Goal: Navigation & Orientation: Find specific page/section

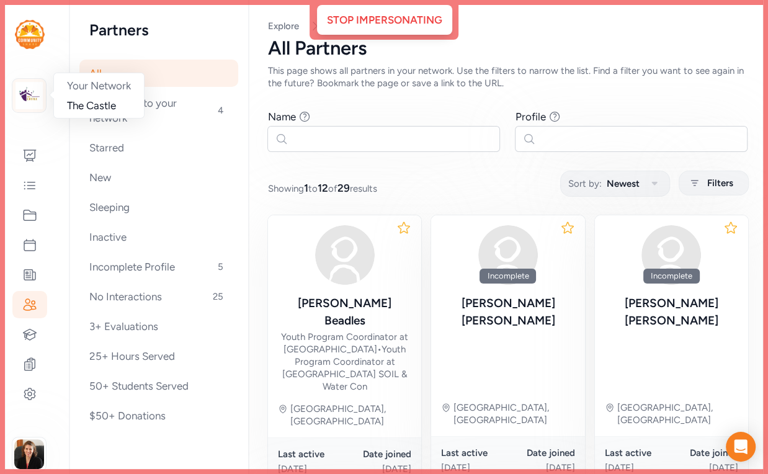
click at [29, 107] on img at bounding box center [29, 95] width 27 height 27
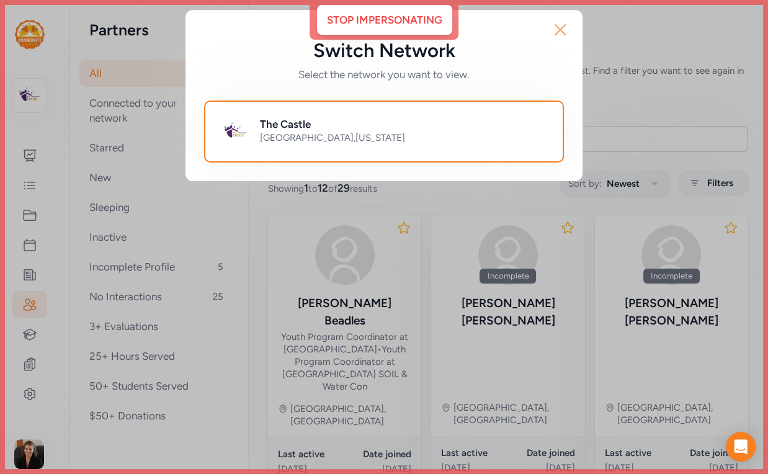
click at [558, 39] on icon "button" at bounding box center [560, 30] width 20 height 20
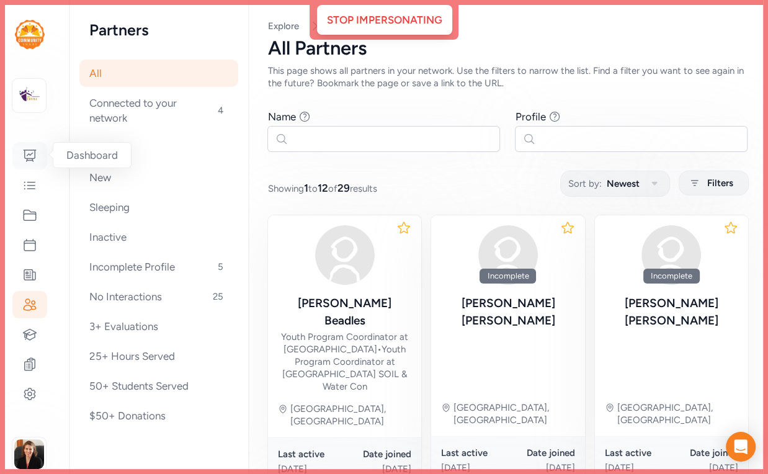
click at [35, 151] on icon at bounding box center [30, 155] width 12 height 11
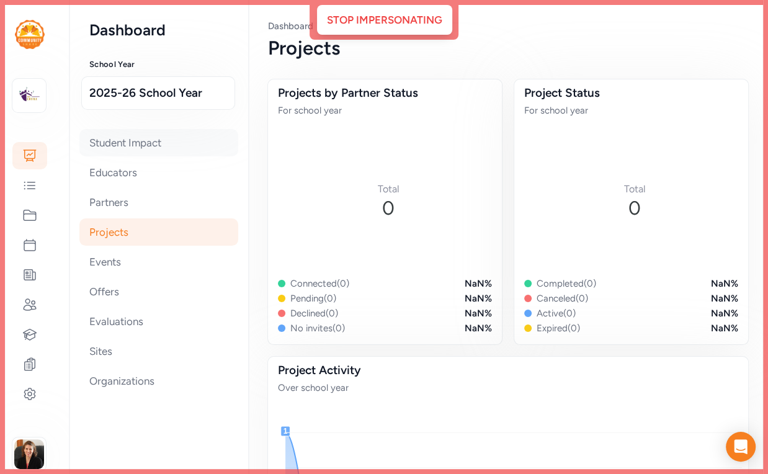
click at [210, 143] on div "Student Impact" at bounding box center [158, 142] width 159 height 27
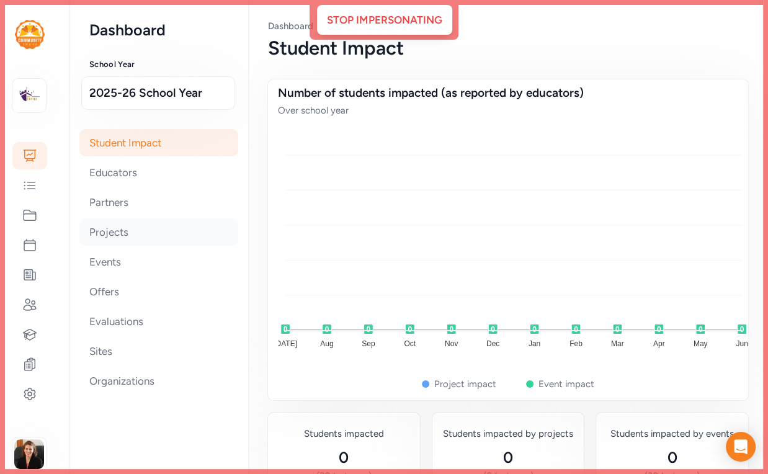
click at [167, 223] on div "Projects" at bounding box center [158, 231] width 159 height 27
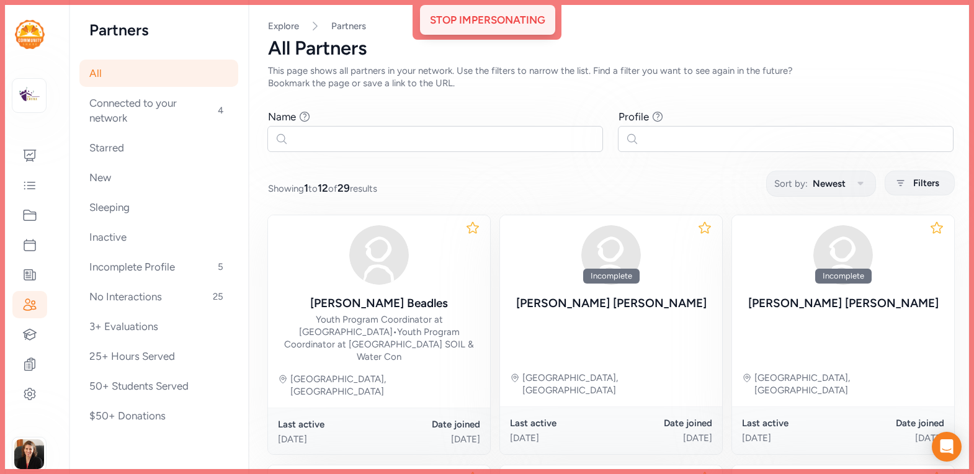
click at [516, 20] on div "Stop Impersonating" at bounding box center [487, 20] width 135 height 30
